Goal: Task Accomplishment & Management: Use online tool/utility

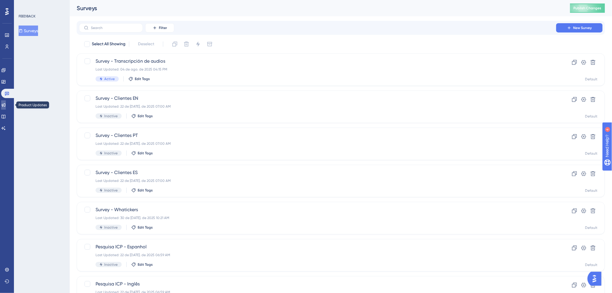
click at [6, 106] on link at bounding box center [3, 104] width 5 height 9
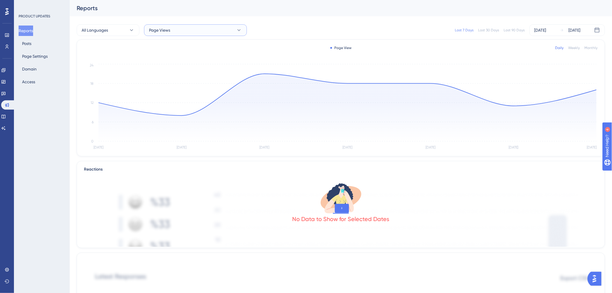
click at [195, 32] on button "Page Views" at bounding box center [195, 30] width 103 height 12
click at [185, 59] on span "Release Note - Agosto 2025" at bounding box center [177, 59] width 51 height 7
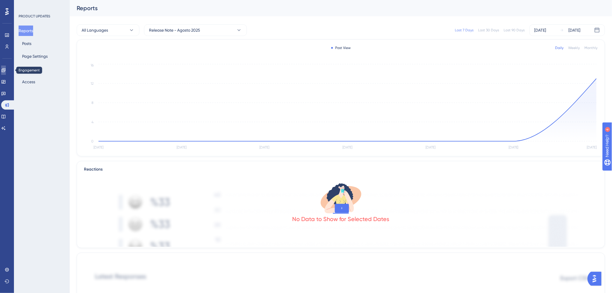
click at [6, 71] on icon at bounding box center [3, 70] width 5 height 5
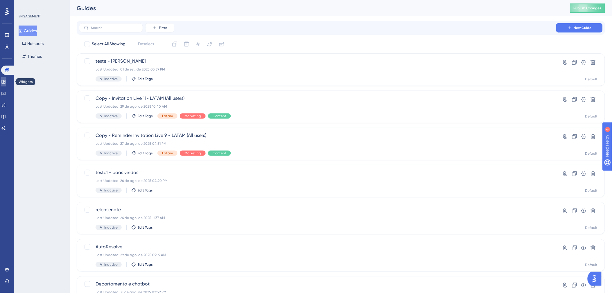
click at [6, 83] on icon at bounding box center [3, 82] width 5 height 5
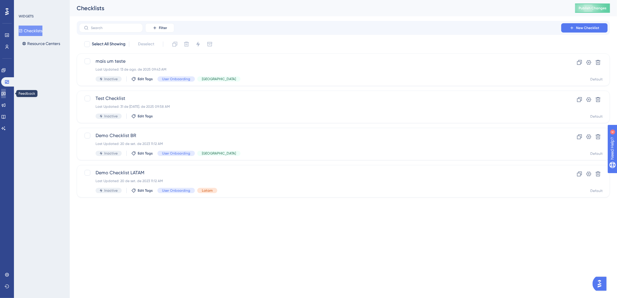
click at [6, 95] on link at bounding box center [3, 93] width 5 height 9
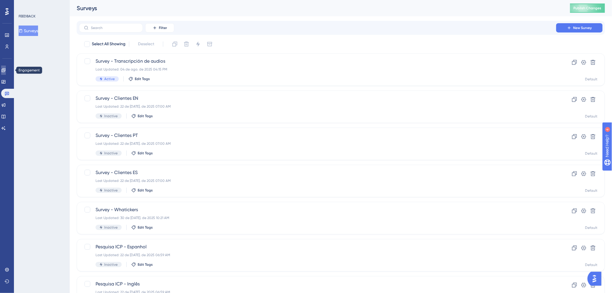
click at [4, 71] on link at bounding box center [3, 70] width 5 height 9
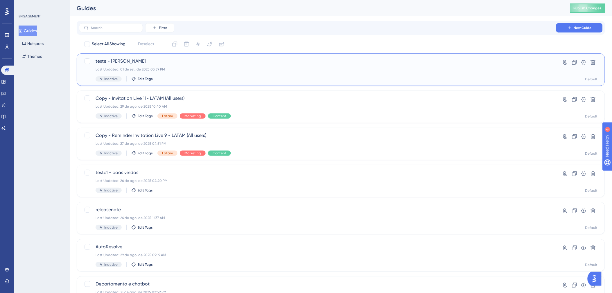
click at [400, 56] on div "teste - rocio Last Updated: 01 de set. de 2025 03:59 PM Inactive Edit Tags Hype…" at bounding box center [341, 69] width 528 height 33
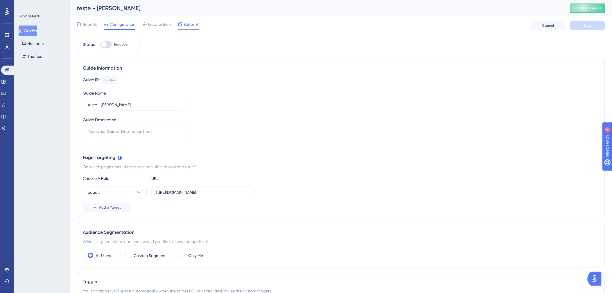
click at [194, 27] on div "Editor" at bounding box center [188, 24] width 21 height 7
click at [190, 26] on span "Editor" at bounding box center [189, 24] width 11 height 7
click at [6, 106] on icon at bounding box center [3, 105] width 5 height 5
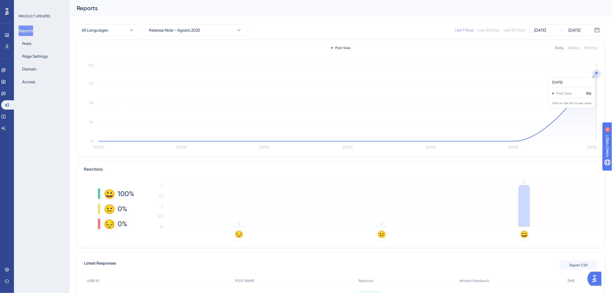
click at [594, 75] on icon "Aug 30 Aug 31 Sep 1 Sep 2 Sep 3 Sep 4 Sep 5 0 30 60 90 120" at bounding box center [341, 107] width 514 height 89
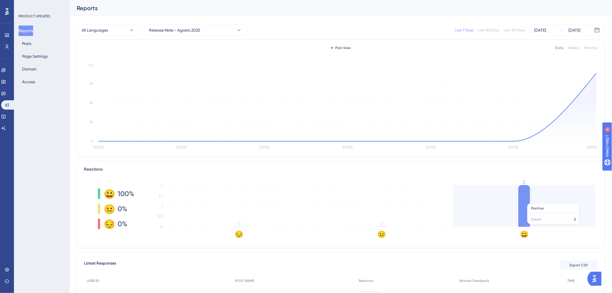
click at [530, 201] on icon "😔 😐 😀 0 0.5 1 1.5 2 0 0 2" at bounding box center [373, 209] width 450 height 58
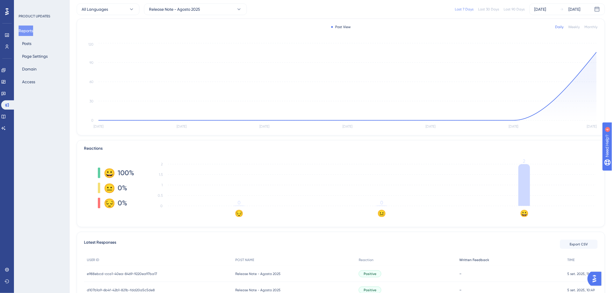
scroll to position [43, 0]
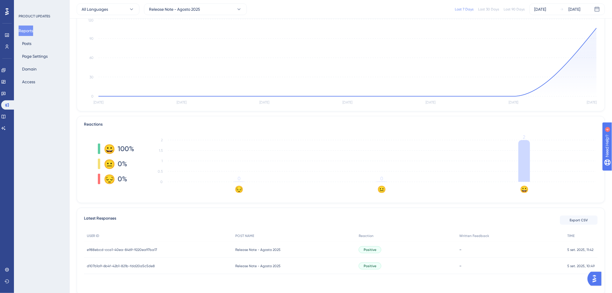
click at [385, 254] on div "Positive" at bounding box center [406, 250] width 101 height 16
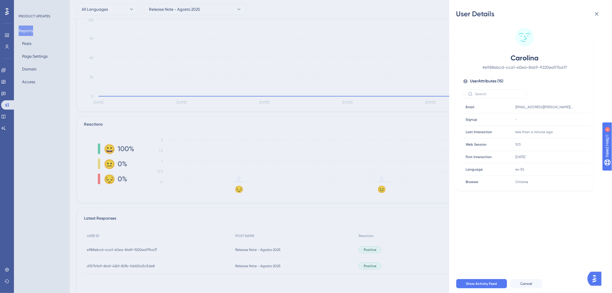
click at [384, 263] on div "User Details Carolina # e988ebcd-cca1-40ea-8469-9220ea97ba17 User Attributes ( …" at bounding box center [306, 146] width 612 height 293
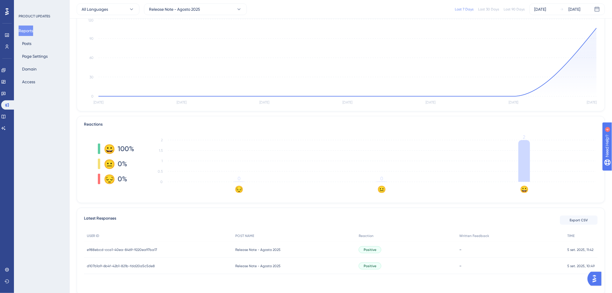
click at [384, 265] on div "Positive" at bounding box center [406, 266] width 101 height 16
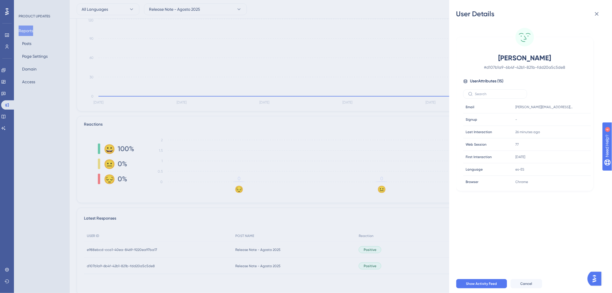
click at [417, 233] on div "User Details Jessenia # d107b1a9-6b4f-42b1-821b-fdd20a5c5de8 User Attributes ( …" at bounding box center [306, 146] width 612 height 293
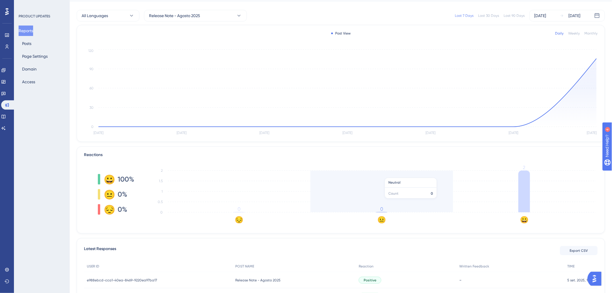
scroll to position [0, 0]
